Goal: Task Accomplishment & Management: Use online tool/utility

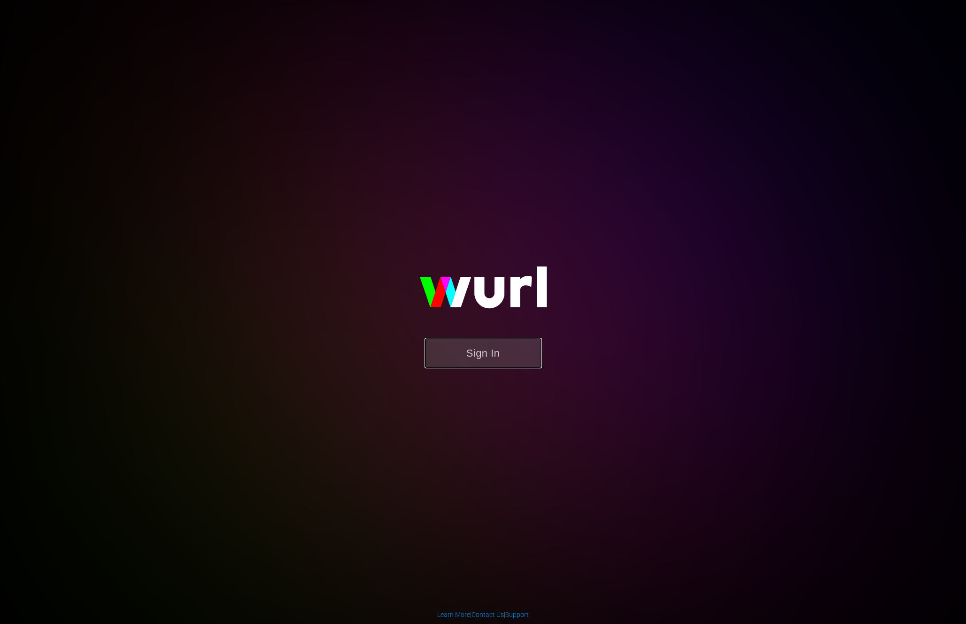
click at [455, 358] on button "Sign In" at bounding box center [483, 353] width 117 height 31
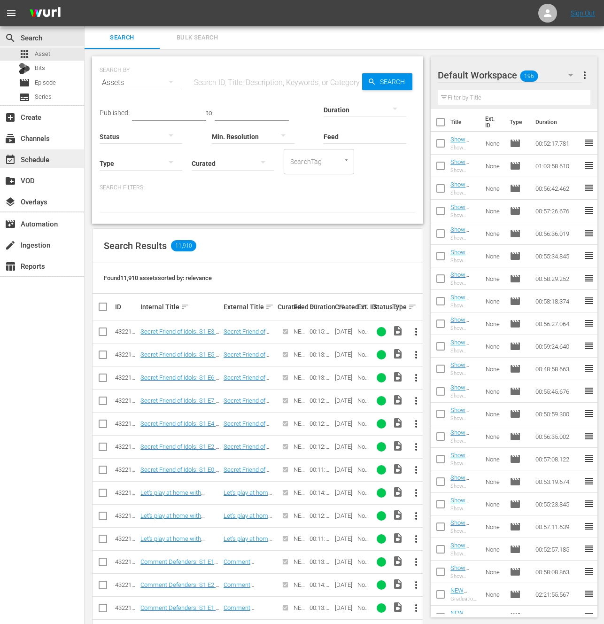
click at [32, 160] on div "event_available Schedule" at bounding box center [26, 158] width 53 height 8
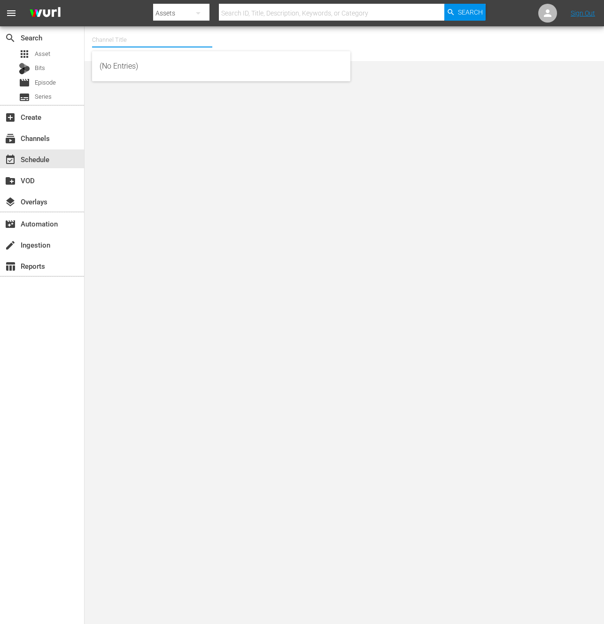
click at [102, 37] on input "text" at bounding box center [152, 40] width 120 height 23
type input "ㅡ"
click at [121, 39] on input "New kpo" at bounding box center [152, 40] width 120 height 23
click at [174, 44] on input "New kpo" at bounding box center [152, 40] width 120 height 23
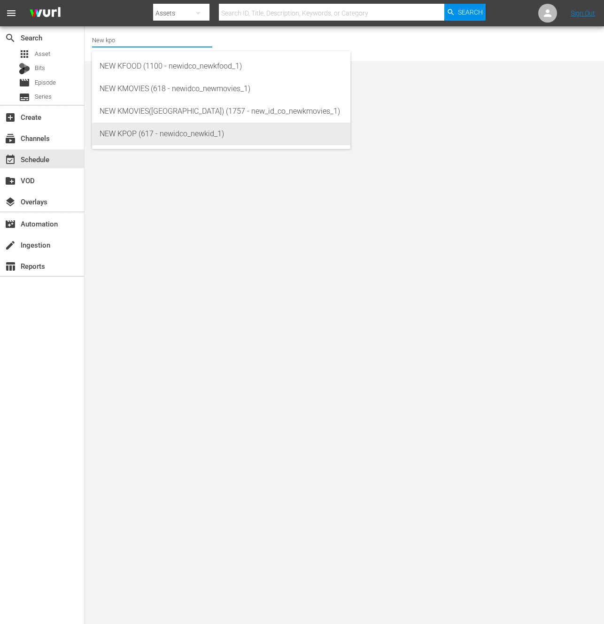
click at [212, 137] on div "NEW KPOP (617 - newidco_newkid_1)" at bounding box center [221, 134] width 243 height 23
type input "NEW KPOP (617 - newidco_newkid_1)"
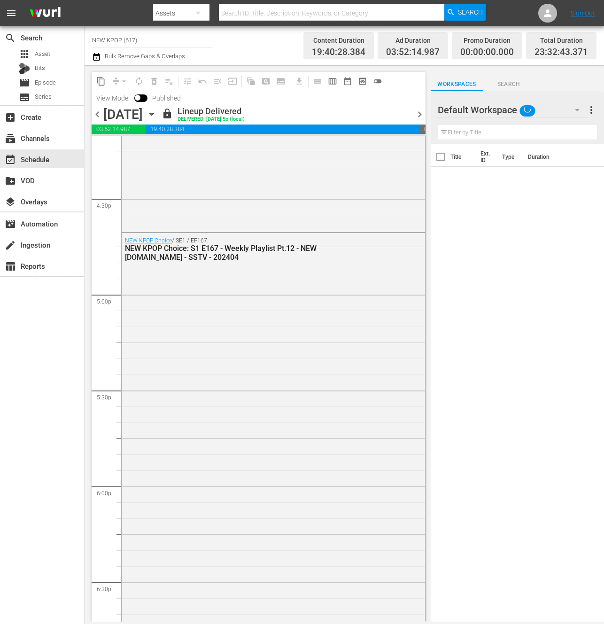
scroll to position [4141, 0]
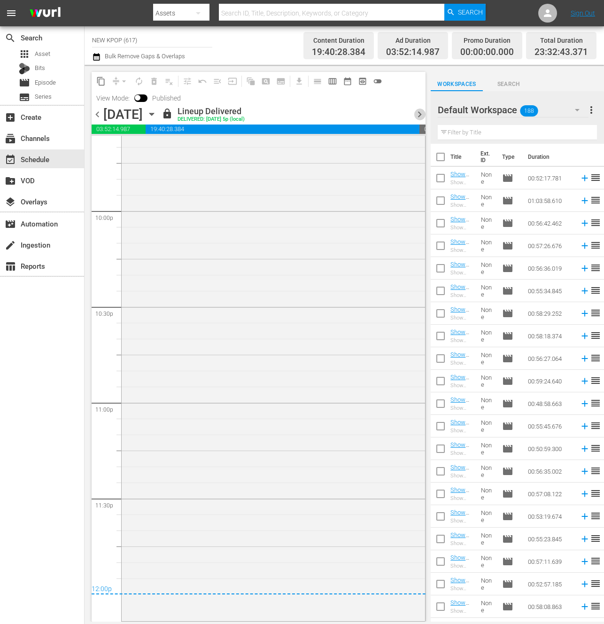
click at [418, 112] on span "chevron_right" at bounding box center [420, 115] width 12 height 12
